Goal: Find specific page/section: Find specific page/section

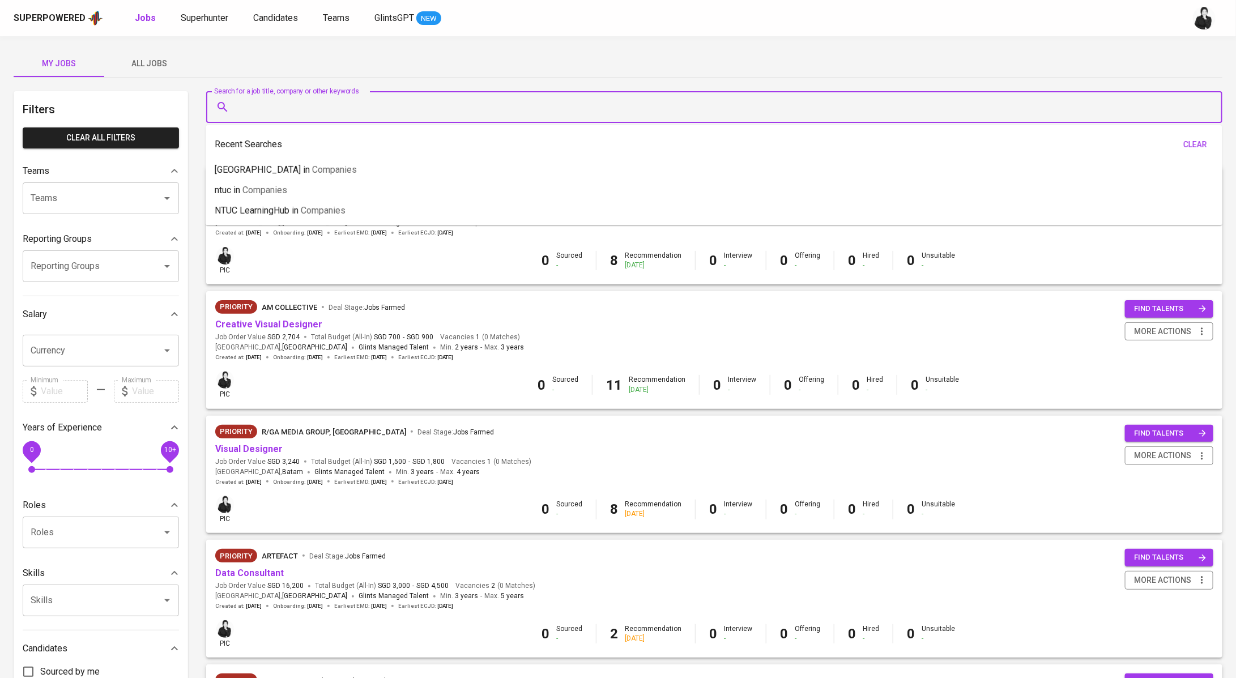
click at [245, 111] on input "Search for a job title, company or other keywords" at bounding box center [717, 107] width 966 height 22
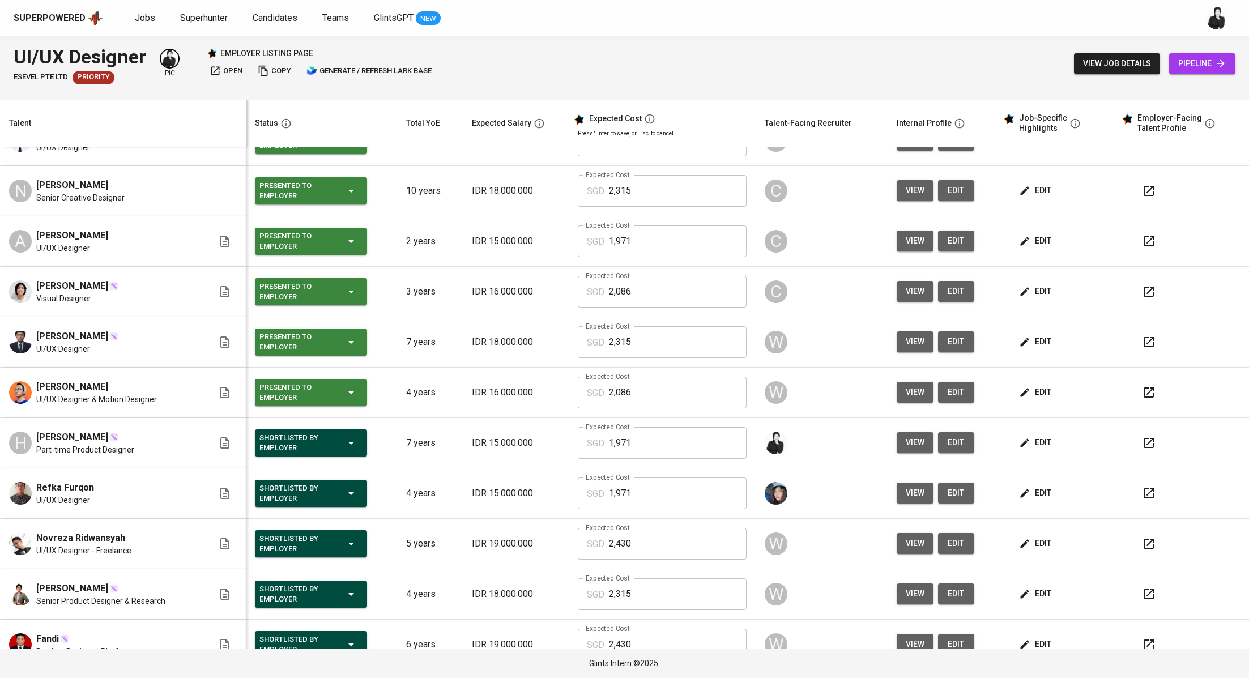
scroll to position [202, 0]
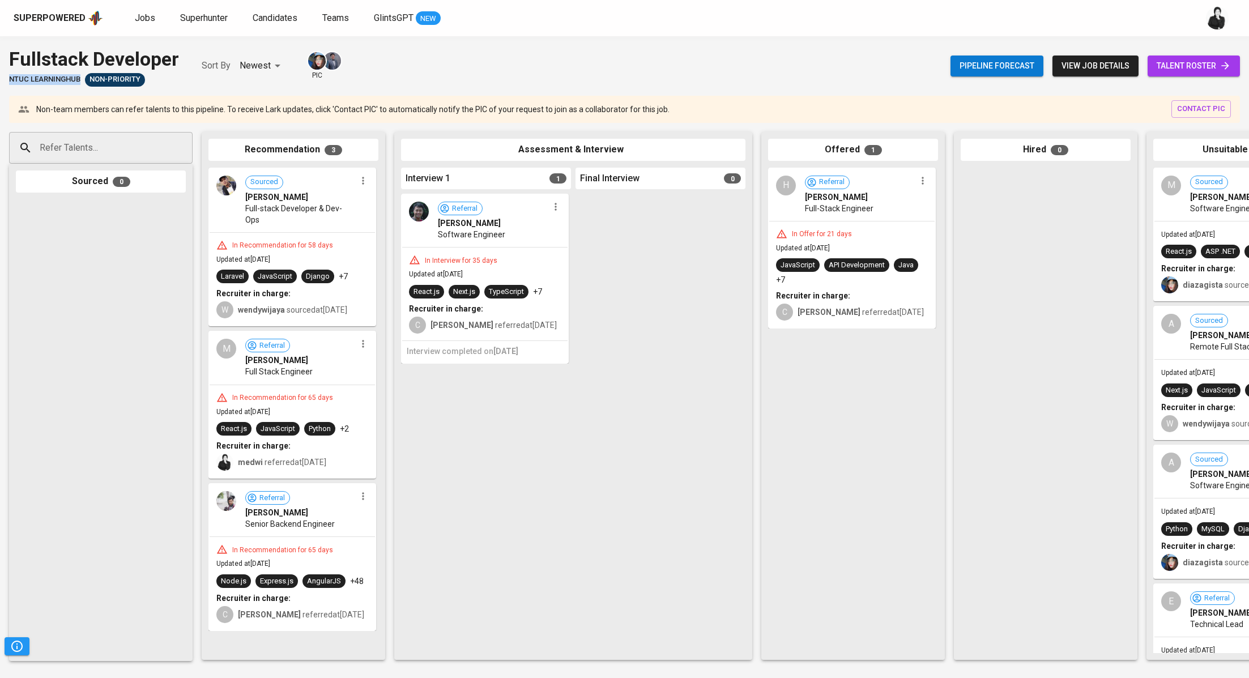
drag, startPoint x: 81, startPoint y: 81, endPoint x: 2, endPoint y: 80, distance: 79.3
click at [2, 80] on div "Fullstack Developer NTUC LearningHub Non-Priority Sort By Newest NEWEST pic Pip…" at bounding box center [624, 65] width 1249 height 41
copy span "NTUC LearningHub"
click at [153, 17] on link "Jobs" at bounding box center [146, 18] width 23 height 14
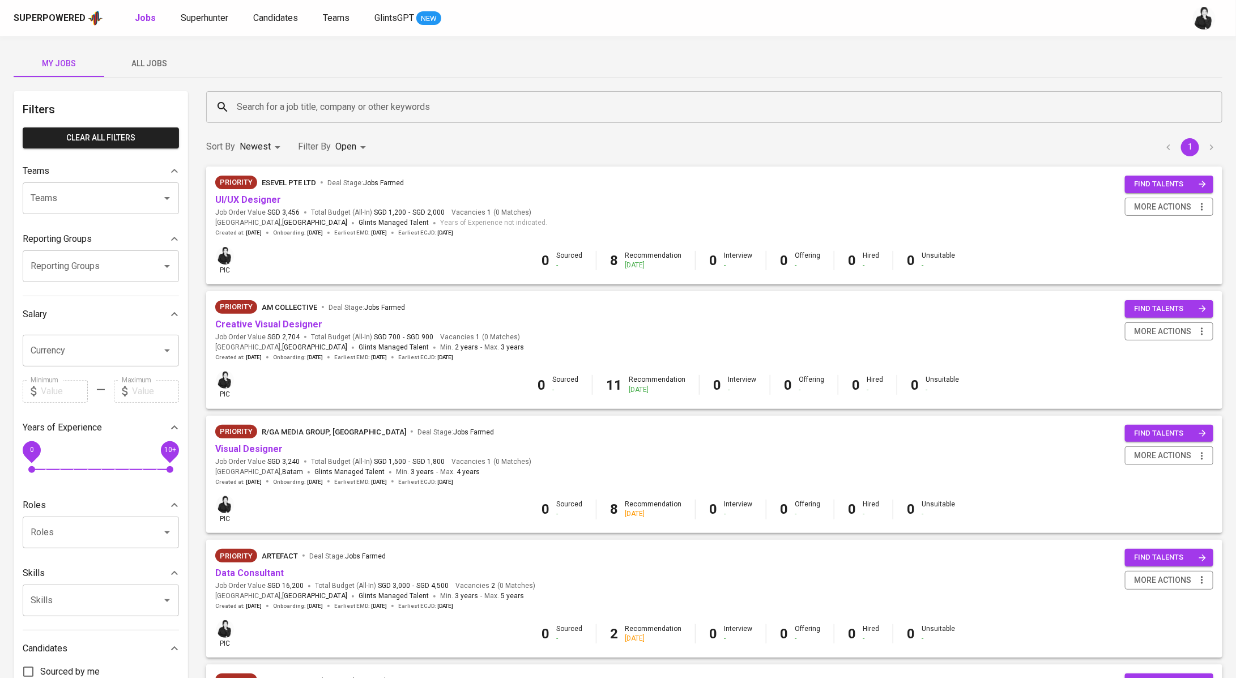
click at [320, 102] on input "Search for a job title, company or other keywords" at bounding box center [717, 107] width 966 height 22
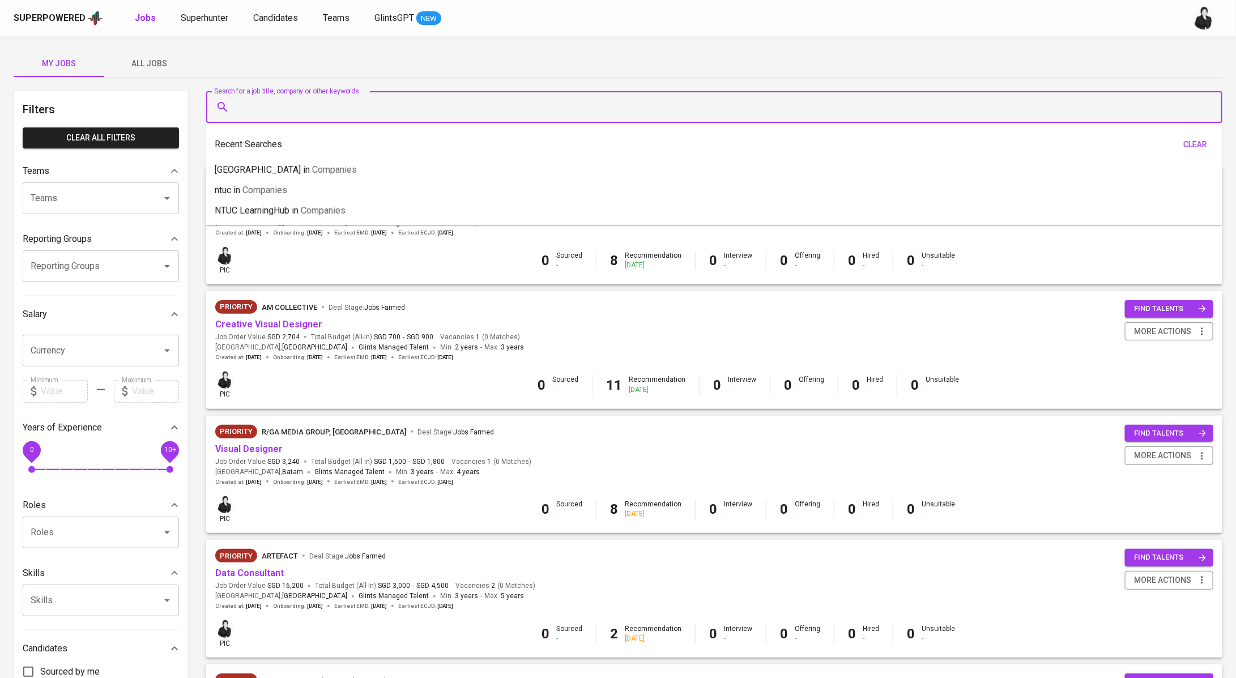
paste input "NTUC LearningHub"
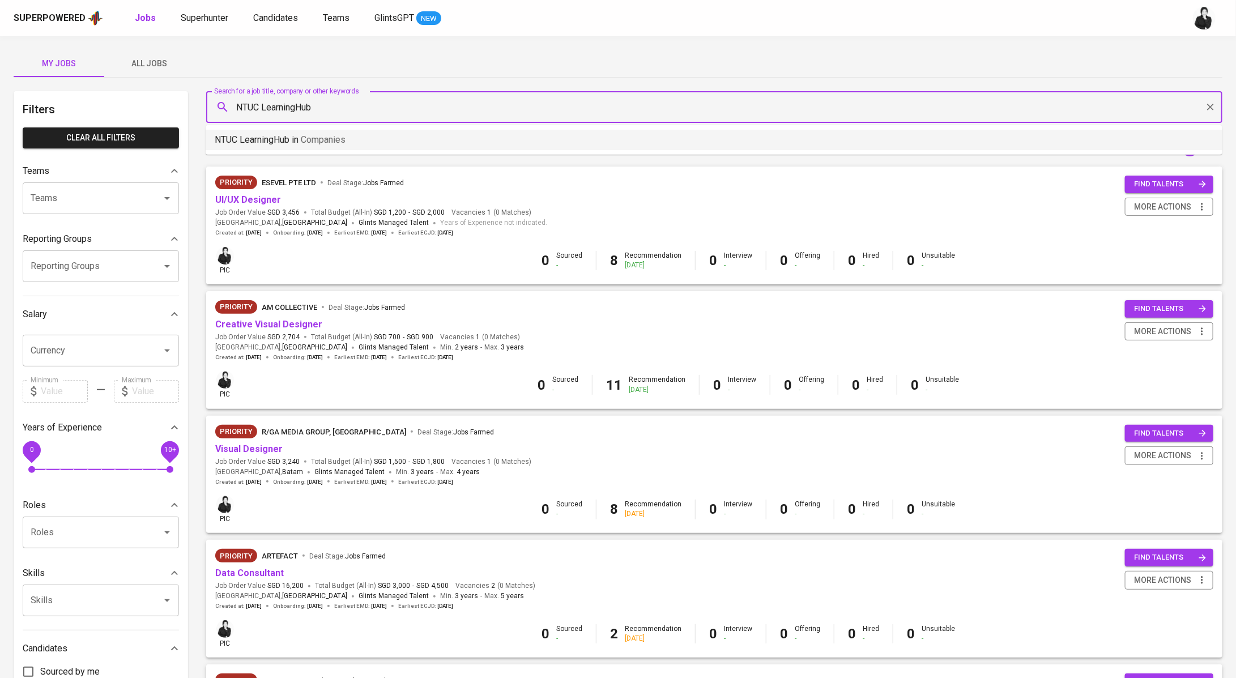
click at [355, 139] on li "NTUC LearningHub in Companies" at bounding box center [714, 140] width 1017 height 20
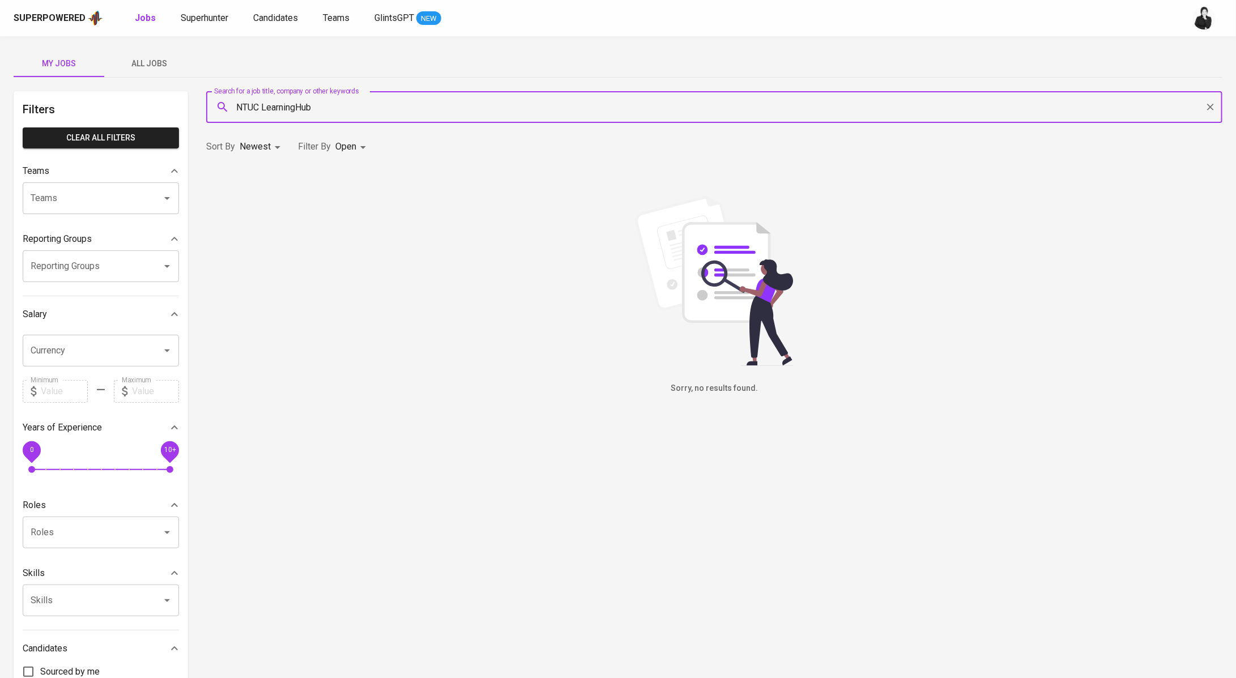
type input "NTUC LearningHub"
click at [148, 65] on span "All Jobs" at bounding box center [149, 64] width 77 height 14
